Goal: Task Accomplishment & Management: Use online tool/utility

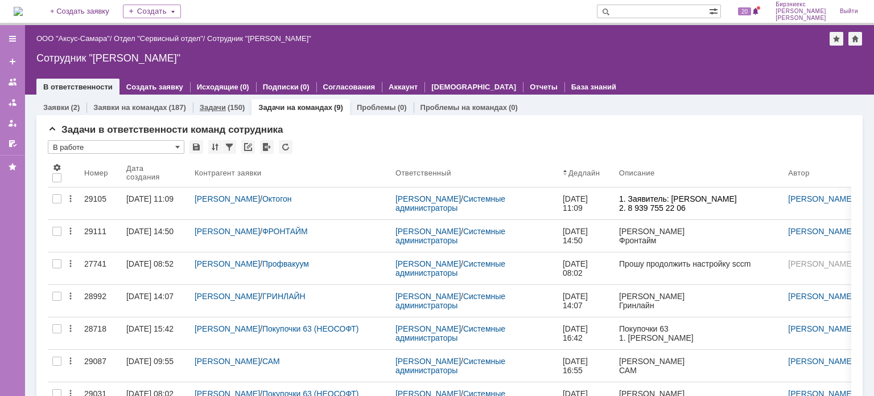
click at [221, 106] on link "Задачи" at bounding box center [213, 107] width 26 height 9
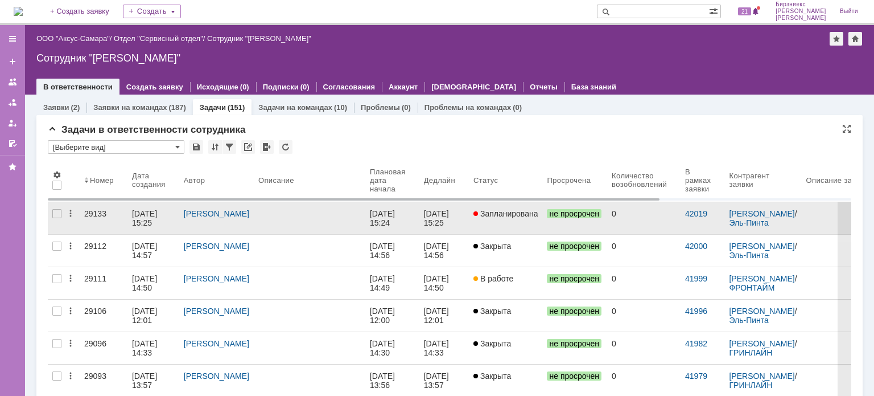
click at [265, 211] on div at bounding box center [309, 213] width 102 height 9
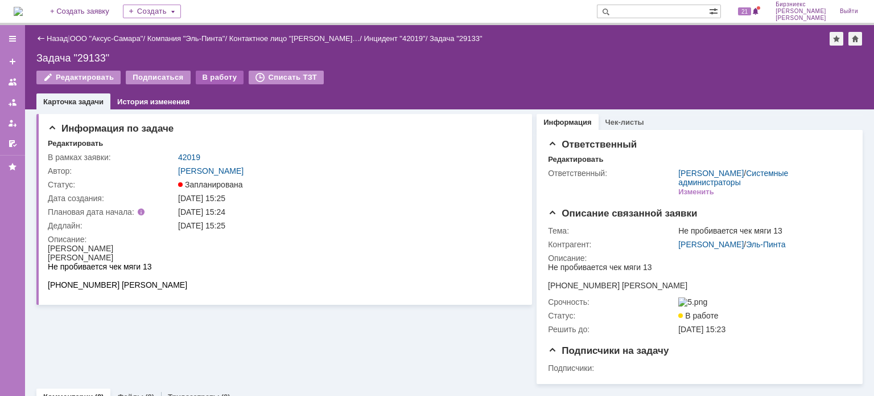
click at [217, 79] on div "В работу" at bounding box center [220, 78] width 48 height 14
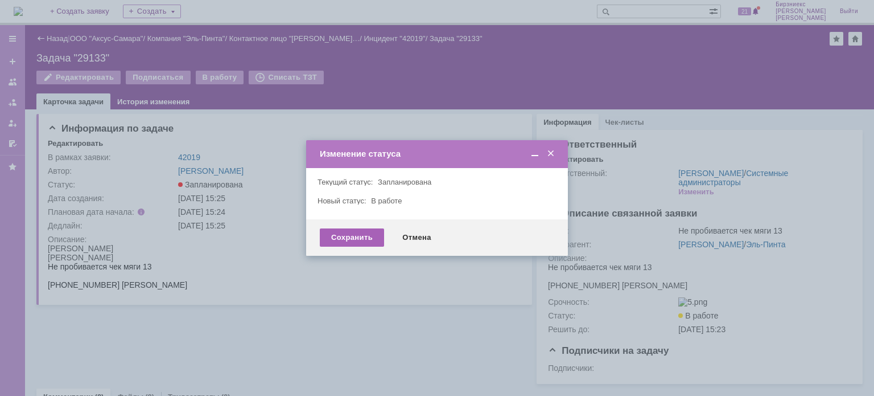
click at [360, 234] on div "Сохранить" at bounding box center [352, 237] width 64 height 18
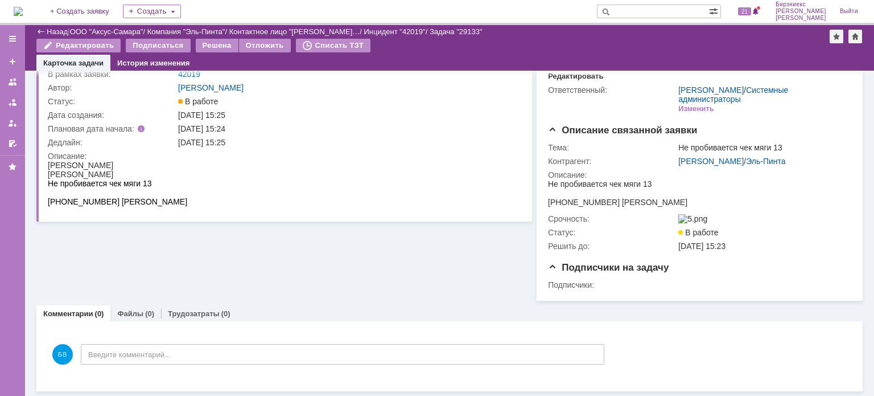
click at [101, 200] on div "[PHONE_NUMBER] [PERSON_NAME]" at bounding box center [117, 201] width 139 height 9
drag, startPoint x: 114, startPoint y: 204, endPoint x: 48, endPoint y: 199, distance: 66.8
click at [48, 199] on div "[PHONE_NUMBER] [PERSON_NAME]" at bounding box center [117, 201] width 139 height 9
copy div "[PHONE_NUMBER]"
